Goal: Task Accomplishment & Management: Manage account settings

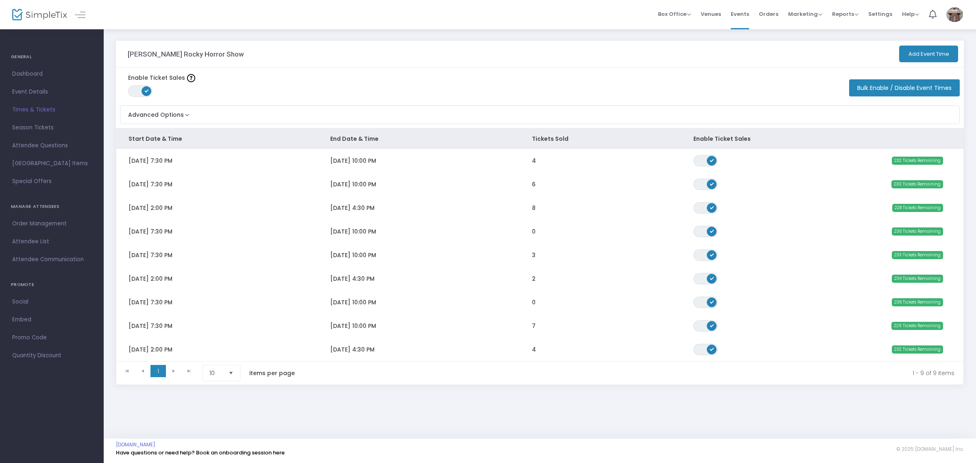
click at [400, 55] on div "[PERSON_NAME] Rocky Horror Show" at bounding box center [342, 54] width 429 height 26
click at [26, 69] on span "Dashboard" at bounding box center [51, 74] width 79 height 11
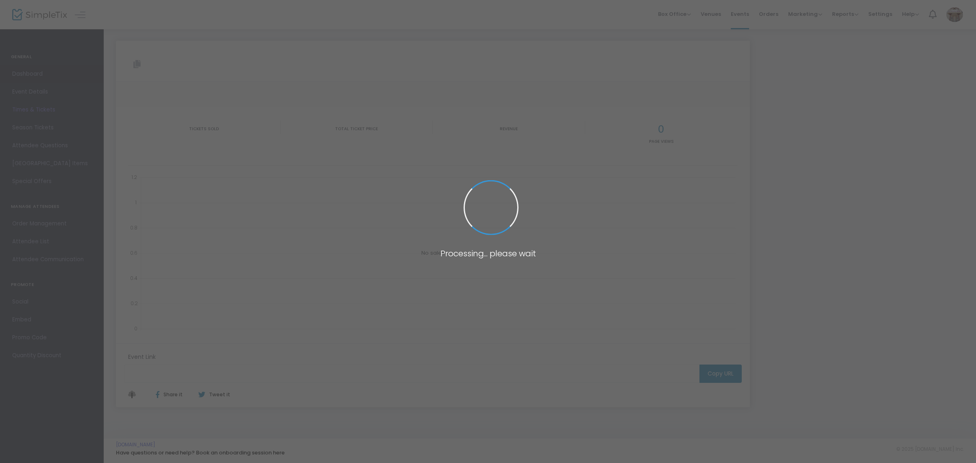
type input "[URL][DOMAIN_NAME]"
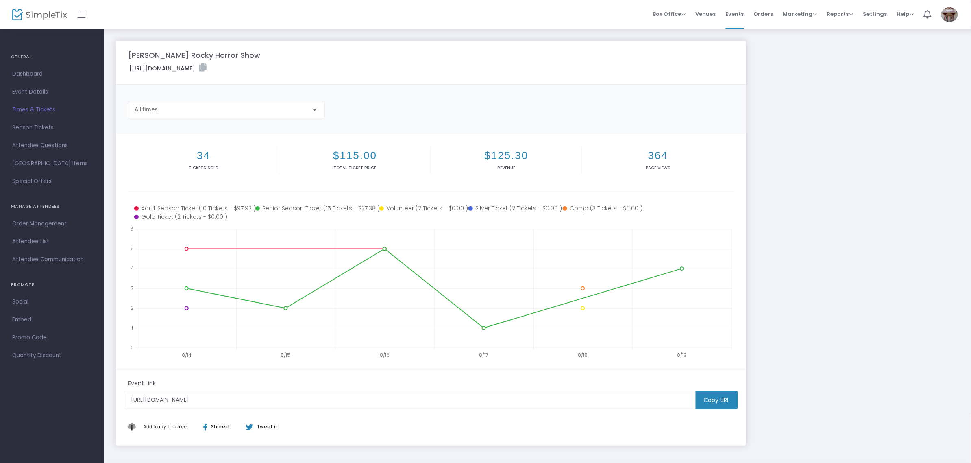
click at [491, 57] on div "[PERSON_NAME] Rocky Horror Show" at bounding box center [431, 55] width 614 height 11
click at [739, 13] on span "Events" at bounding box center [735, 14] width 18 height 21
